Goal: Task Accomplishment & Management: Use online tool/utility

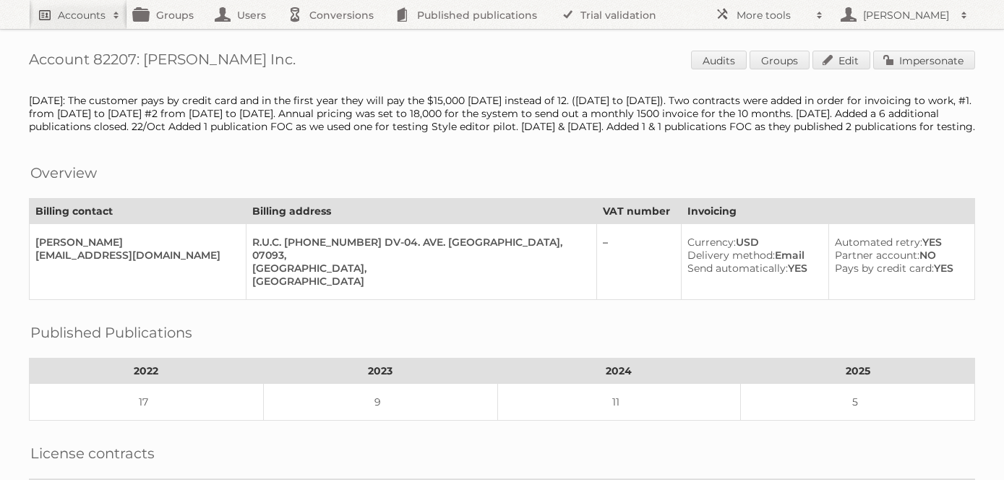
click at [74, 12] on h2 "Accounts" at bounding box center [82, 15] width 48 height 14
paste input"] "Albert Heijn Belgium"
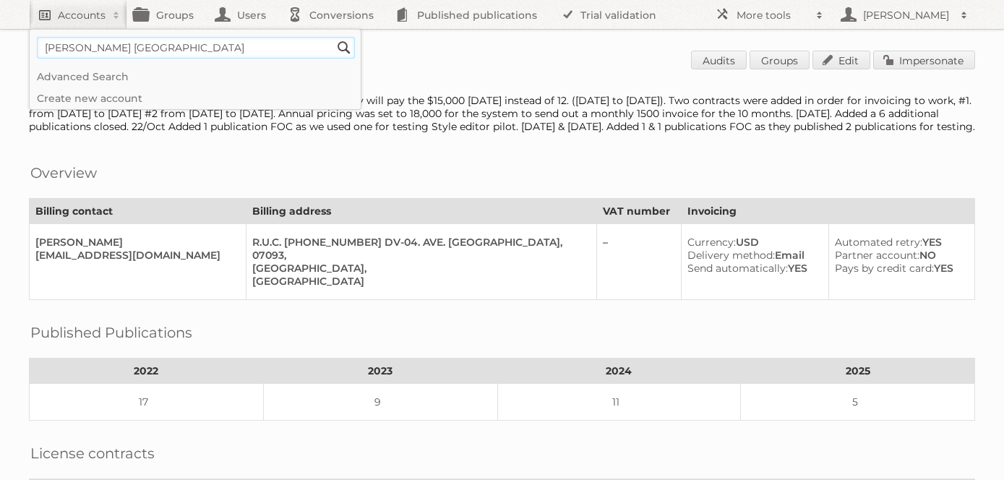
type input"] "Albert Heijn Belgium"
click at [333, 37] on input "Search" at bounding box center [344, 48] width 22 height 22
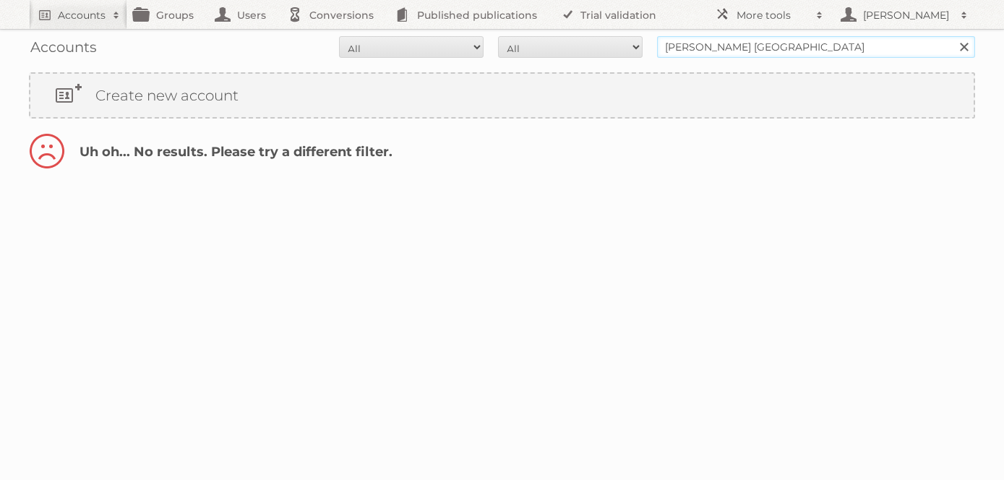
drag, startPoint x: 795, startPoint y: 47, endPoint x: 726, endPoint y: 46, distance: 68.7
click at [726, 46] on input "Albert Heijn Belgium" at bounding box center [816, 47] width 318 height 22
type input "[PERSON_NAME]"
click at [952, 36] on input "Search" at bounding box center [963, 47] width 22 height 22
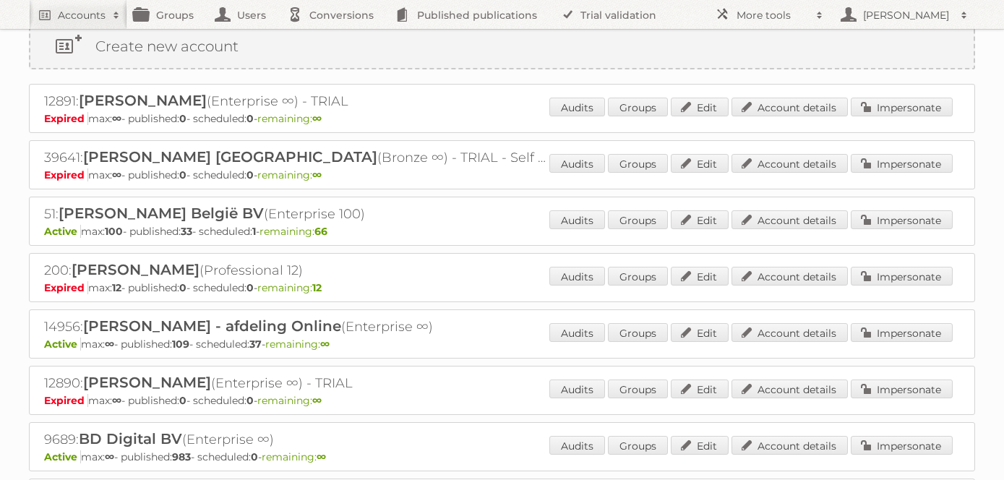
scroll to position [62, 0]
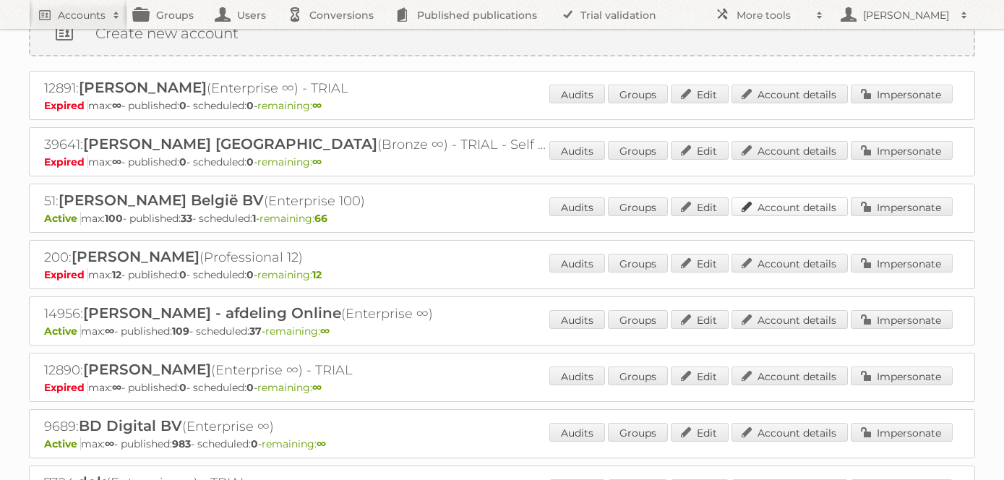
click at [776, 201] on link "Account details" at bounding box center [789, 206] width 116 height 19
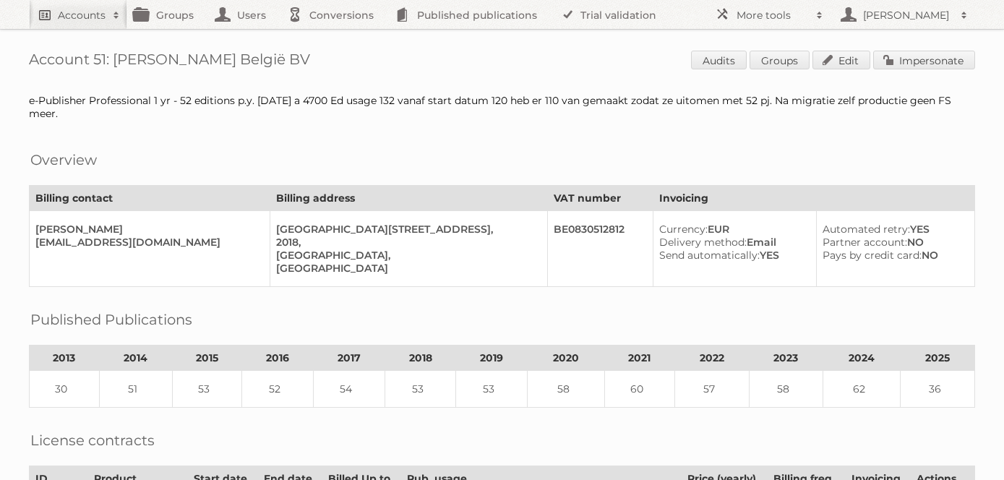
click at [66, 11] on h2 "Accounts" at bounding box center [82, 15] width 48 height 14
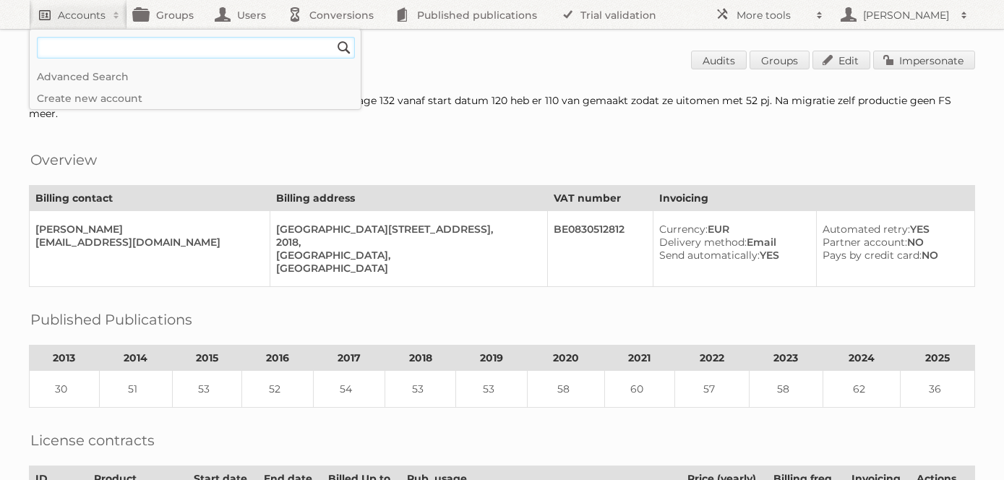
paste input"] "Groenrijk Retail (GRS)"
type input"] "Groenrijk Retail"
click at [333, 37] on input "Search" at bounding box center [344, 48] width 22 height 22
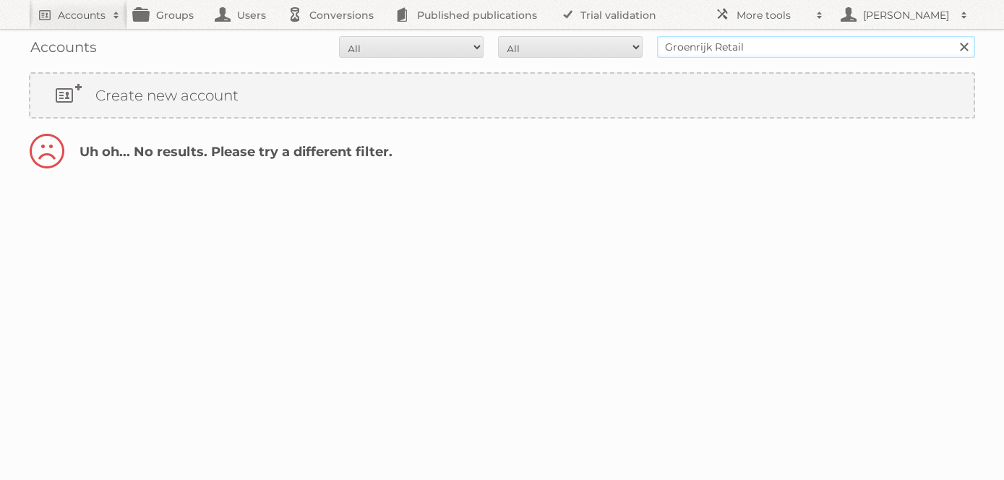
drag, startPoint x: 780, startPoint y: 47, endPoint x: 573, endPoint y: 46, distance: 207.4
click at [573, 46] on form "All Active Expired Pending All Paid Trials Self service Groenrijk Retail Search" at bounding box center [502, 47] width 946 height 22
type input "grs retail"
click at [952, 36] on input "Search" at bounding box center [963, 47] width 22 height 22
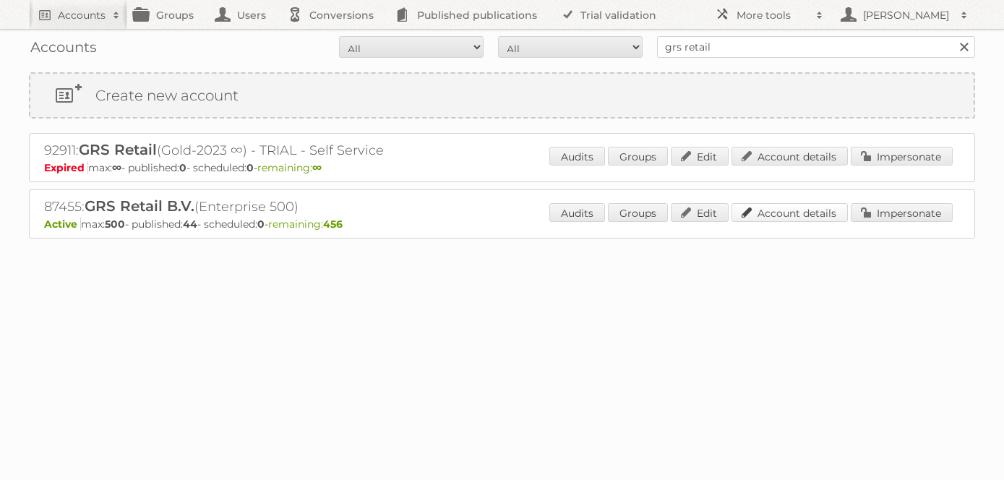
click at [788, 215] on link "Account details" at bounding box center [789, 212] width 116 height 19
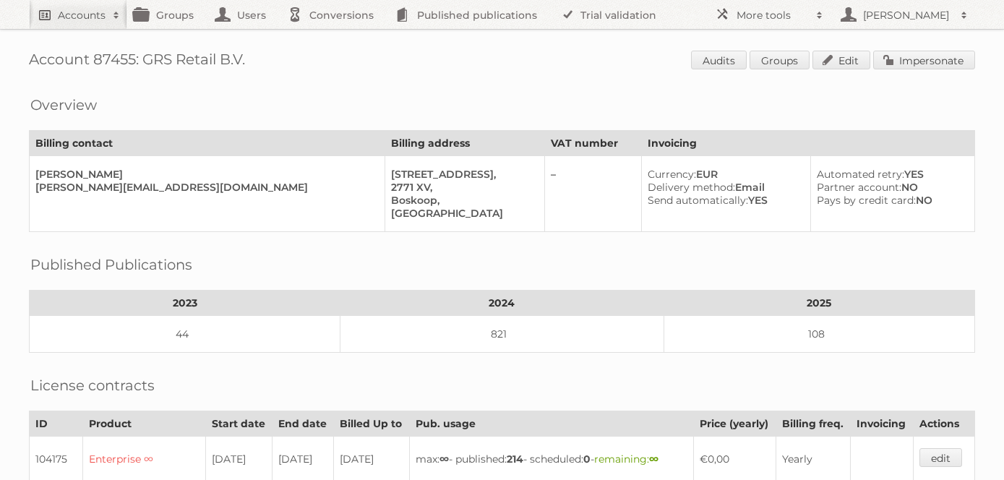
click at [69, 14] on h2 "Accounts" at bounding box center [82, 15] width 48 height 14
type input"] "[PERSON_NAME] sonoma"
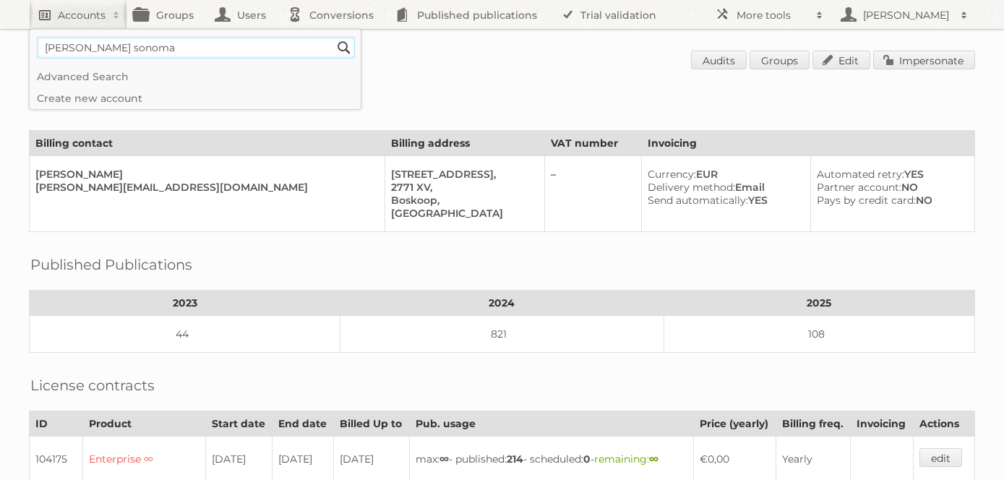
click at [333, 37] on input "Search" at bounding box center [344, 48] width 22 height 22
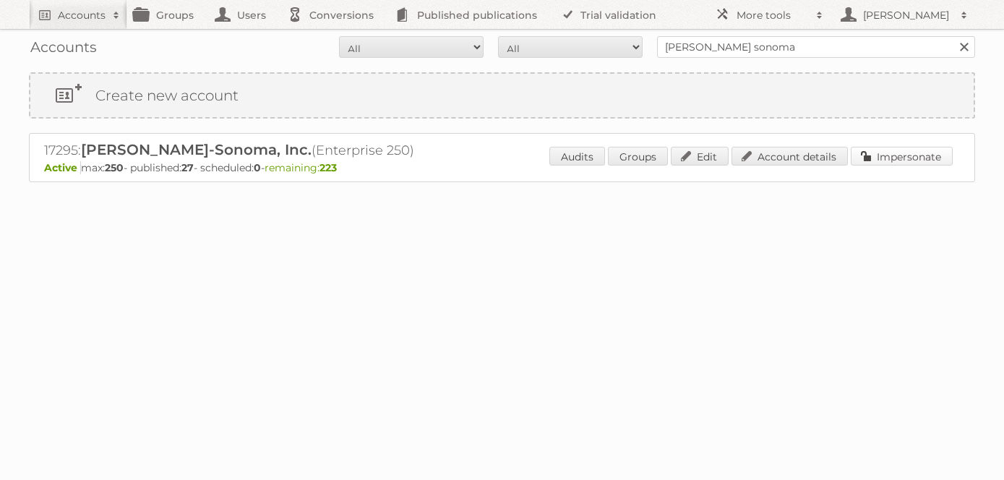
click at [879, 152] on link "Impersonate" at bounding box center [901, 156] width 102 height 19
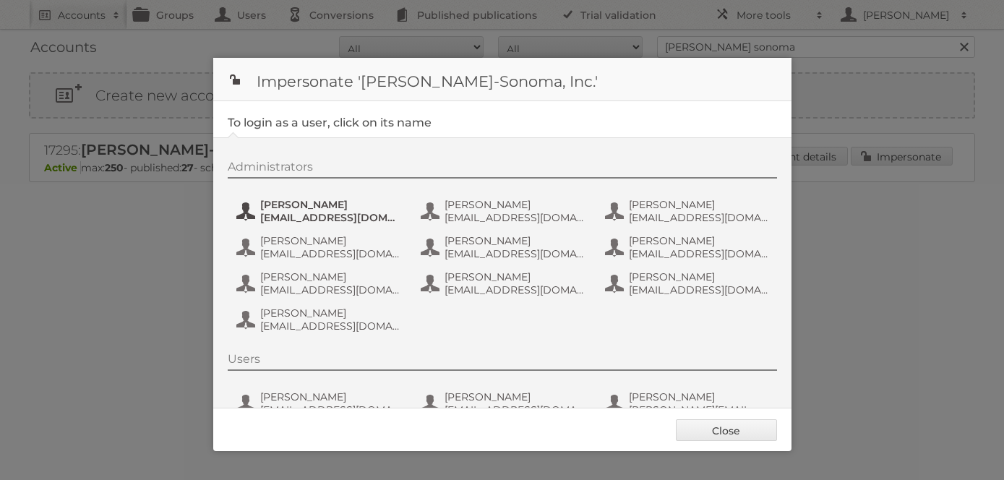
click at [288, 224] on button "[PERSON_NAME] [EMAIL_ADDRESS][DOMAIN_NAME]" at bounding box center [320, 211] width 170 height 29
